Goal: Transaction & Acquisition: Purchase product/service

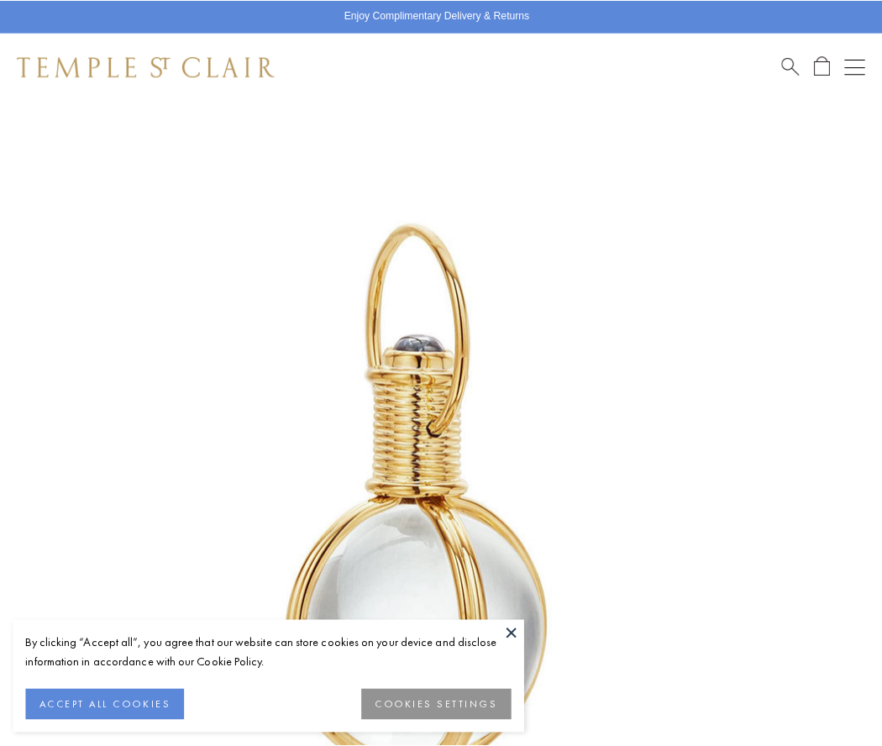
scroll to position [435, 0]
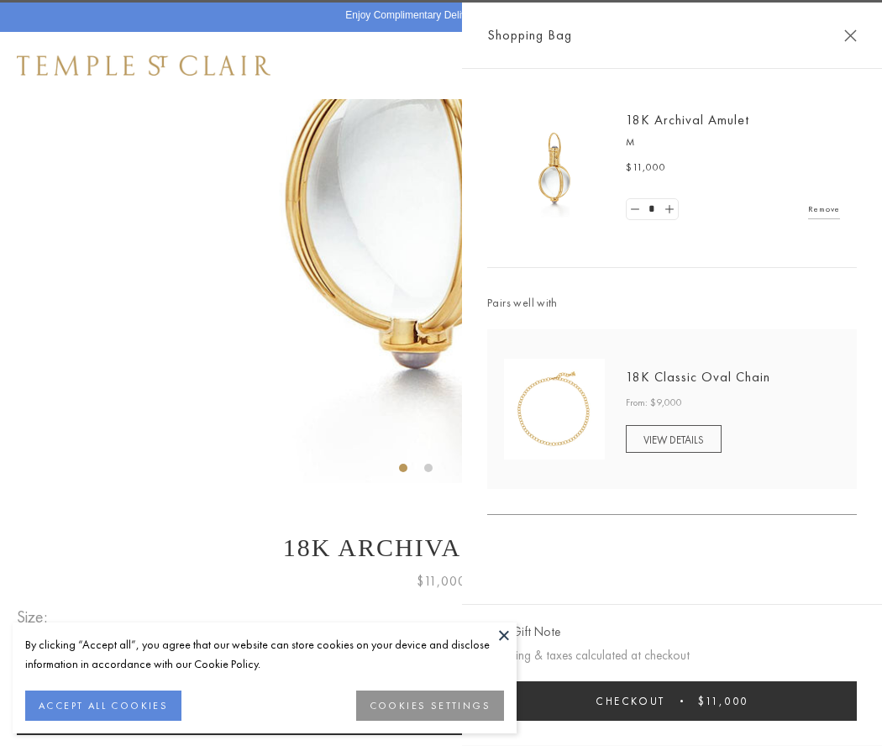
click at [672, 700] on button "Checkout $11,000" at bounding box center [671, 700] width 369 height 39
